Goal: Task Accomplishment & Management: Use online tool/utility

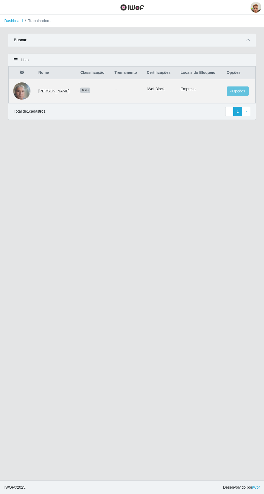
click at [26, 19] on li "Trabalhadores" at bounding box center [38, 21] width 30 height 6
click at [7, 7] on span "button" at bounding box center [6, 7] width 7 height 6
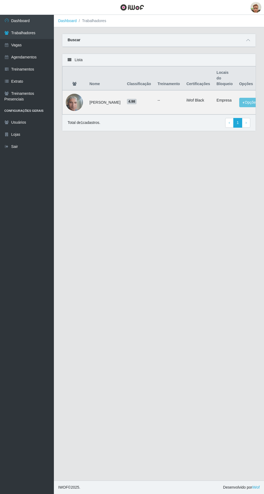
click at [30, 24] on link "Dashboard" at bounding box center [27, 21] width 54 height 12
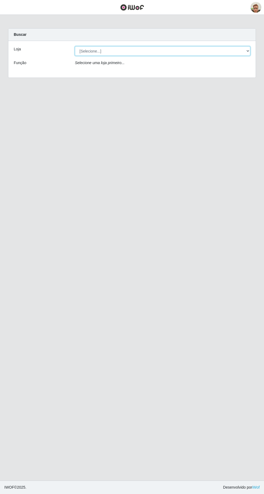
click at [156, 50] on select "[Selecione...] [GEOGRAPHIC_DATA]" at bounding box center [162, 50] width 175 height 9
select select "168"
click at [75, 46] on select "[Selecione...] [GEOGRAPHIC_DATA]" at bounding box center [162, 50] width 175 height 9
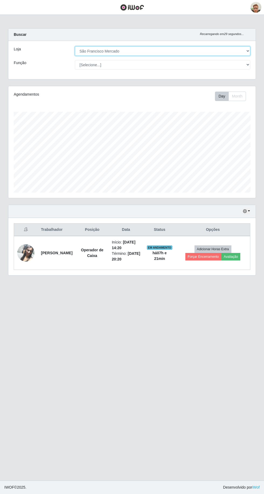
scroll to position [111, 247]
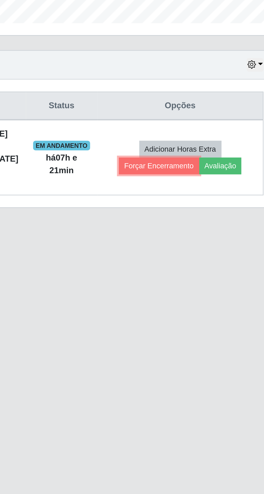
click at [189, 256] on button "Forçar Encerramento" at bounding box center [203, 257] width 36 height 8
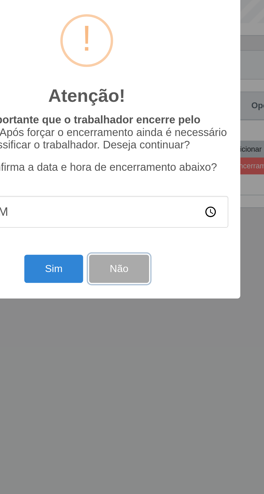
click at [147, 300] on button "Não" at bounding box center [146, 302] width 27 height 13
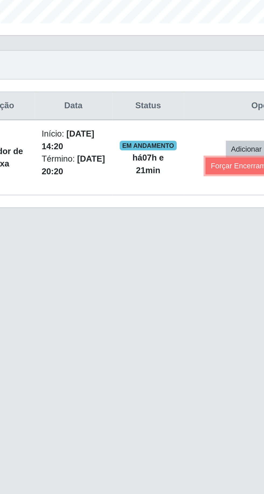
scroll to position [0, 0]
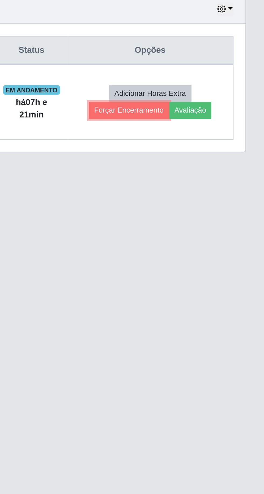
click at [199, 256] on button "Forçar Encerramento" at bounding box center [203, 257] width 36 height 8
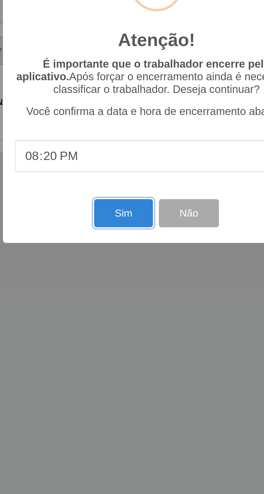
click at [110, 305] on button "Sim" at bounding box center [117, 302] width 26 height 13
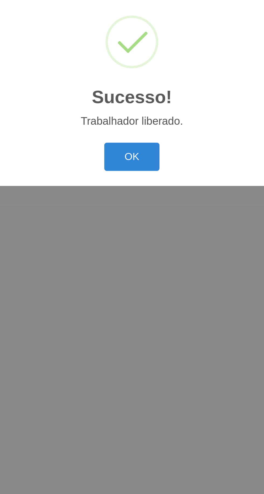
click at [129, 276] on button "OK" at bounding box center [131, 277] width 25 height 13
